Goal: Information Seeking & Learning: Understand process/instructions

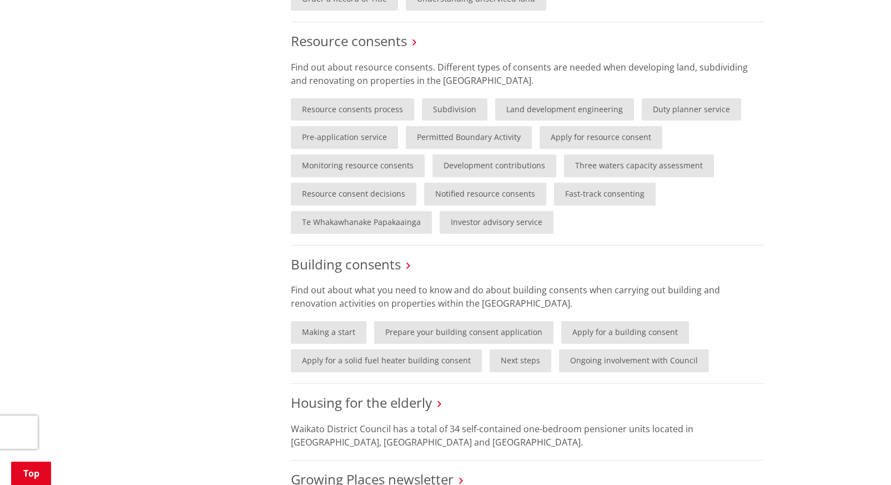
scroll to position [722, 0]
click at [313, 322] on link "Making a start" at bounding box center [328, 333] width 75 height 23
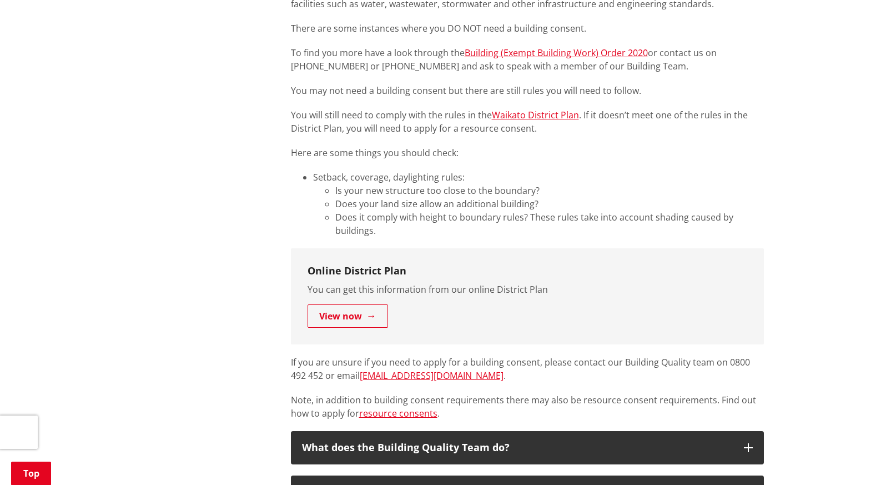
scroll to position [555, 0]
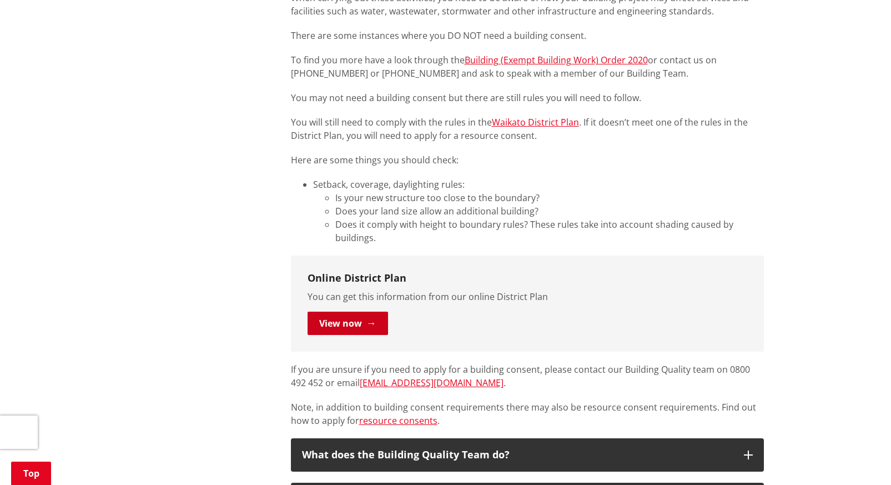
click at [360, 311] on link "View now" at bounding box center [347, 322] width 80 height 23
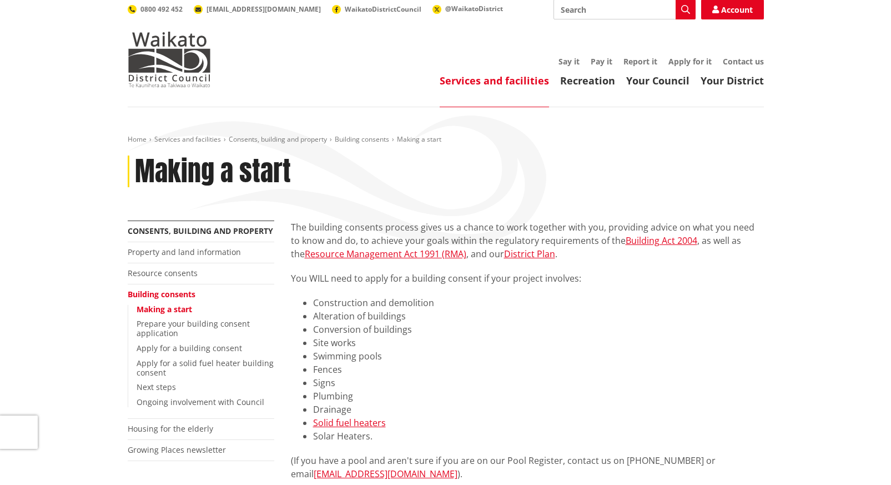
scroll to position [167, 0]
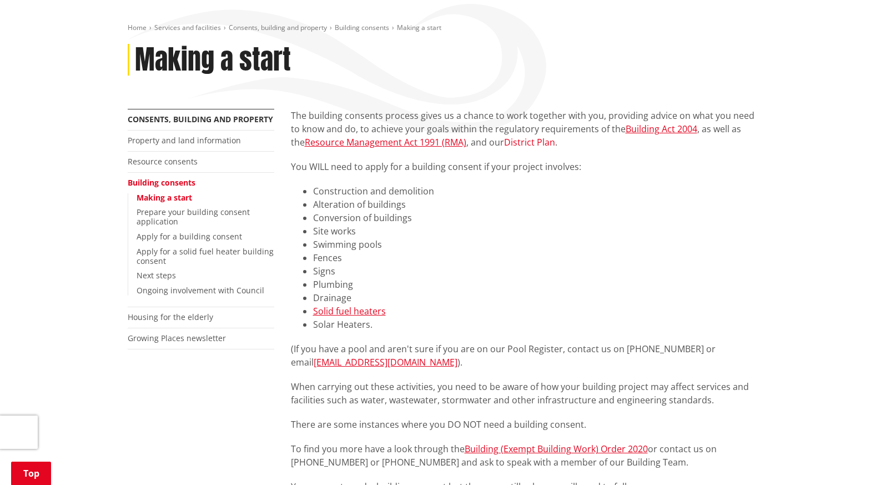
click at [533, 136] on link "District Plan" at bounding box center [529, 142] width 51 height 12
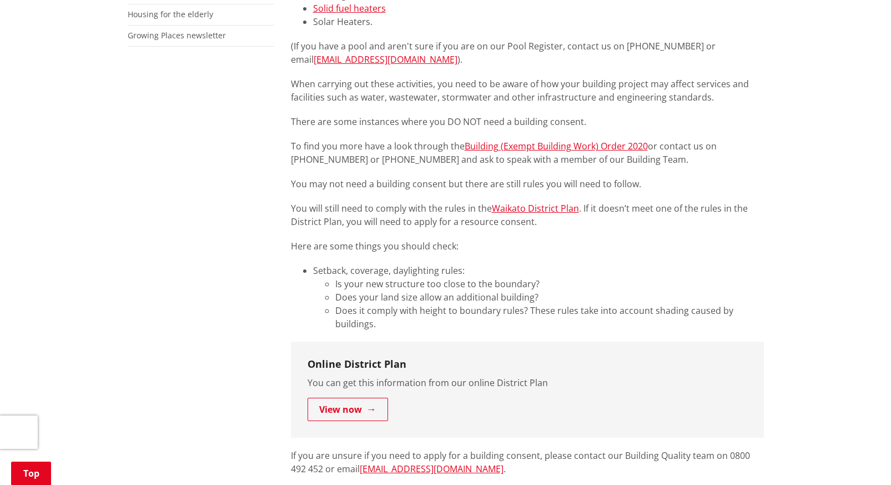
scroll to position [555, 0]
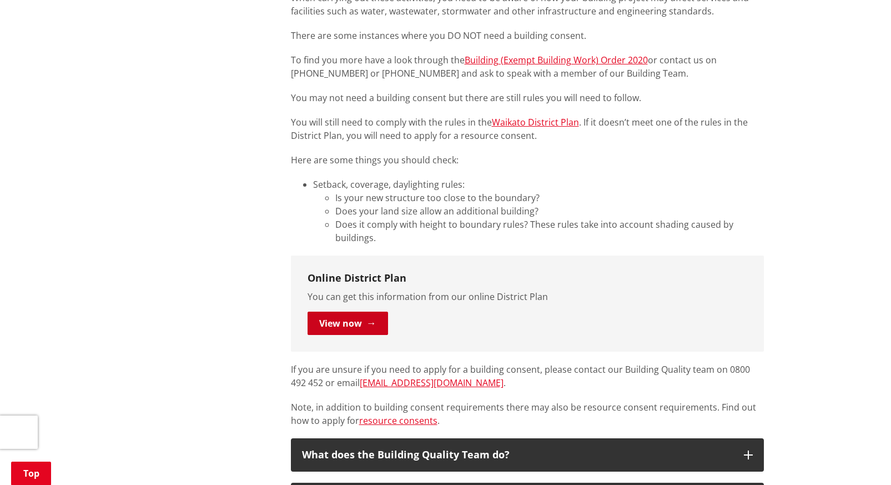
click at [341, 311] on link "View now" at bounding box center [347, 322] width 80 height 23
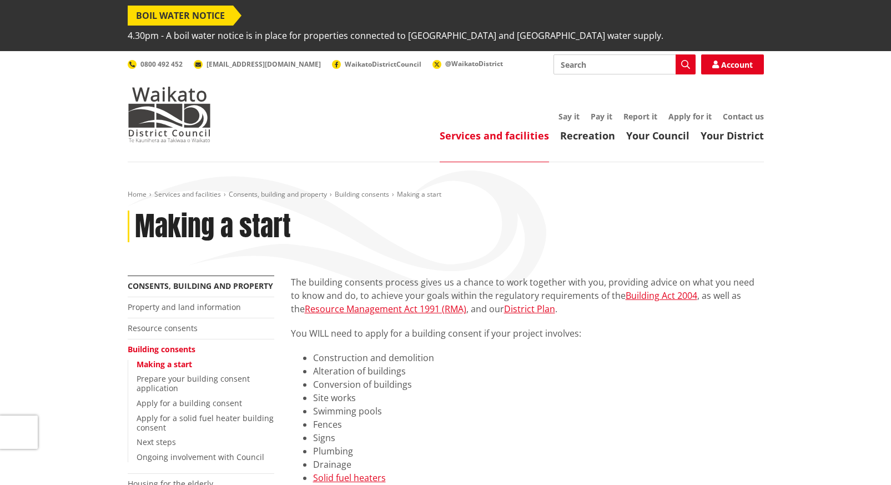
scroll to position [555, 0]
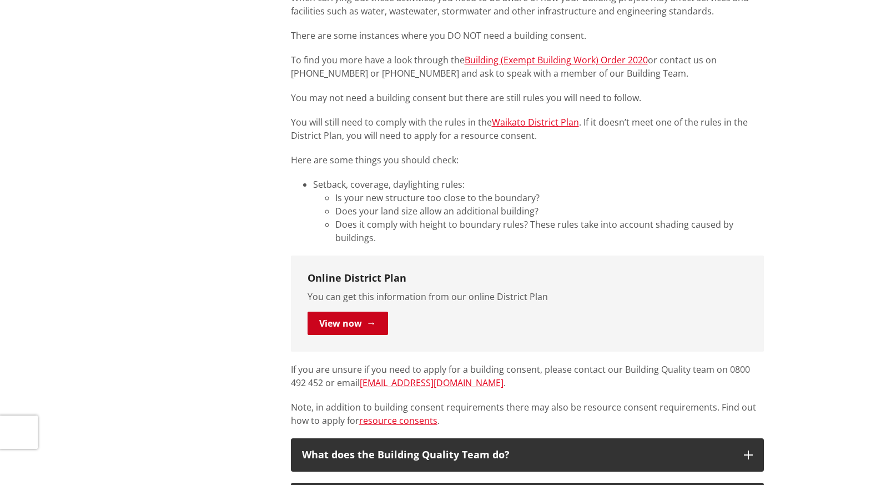
click at [355, 311] on link "View now" at bounding box center [347, 322] width 80 height 23
